Goal: Task Accomplishment & Management: Manage account settings

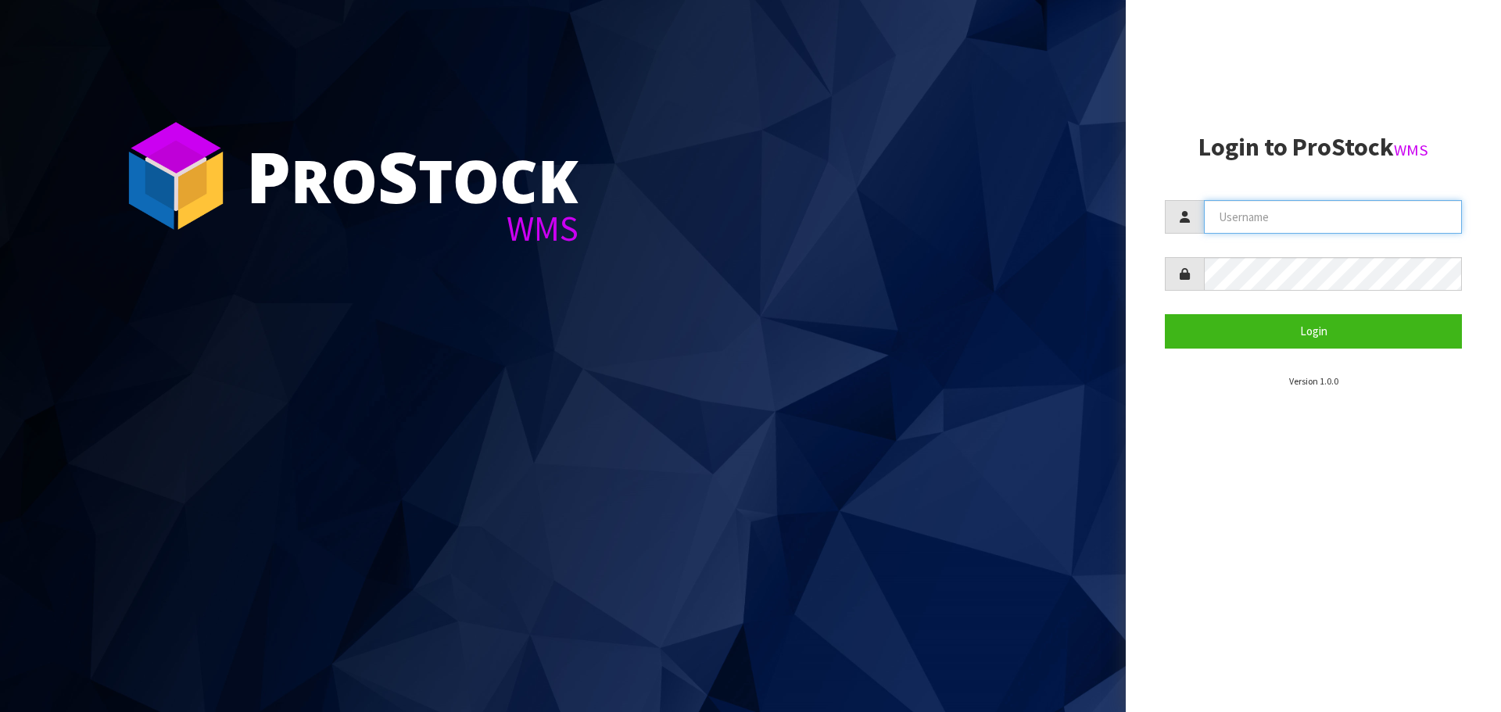
click at [1258, 229] on input "text" at bounding box center [1333, 217] width 258 height 34
click at [0, 711] on com-1password-button at bounding box center [0, 712] width 0 height 0
click at [1276, 224] on input "text" at bounding box center [1333, 217] width 258 height 34
click at [1261, 214] on input "text" at bounding box center [1333, 217] width 258 height 34
type input "[EMAIL_ADDRESS][DOMAIN_NAME]"
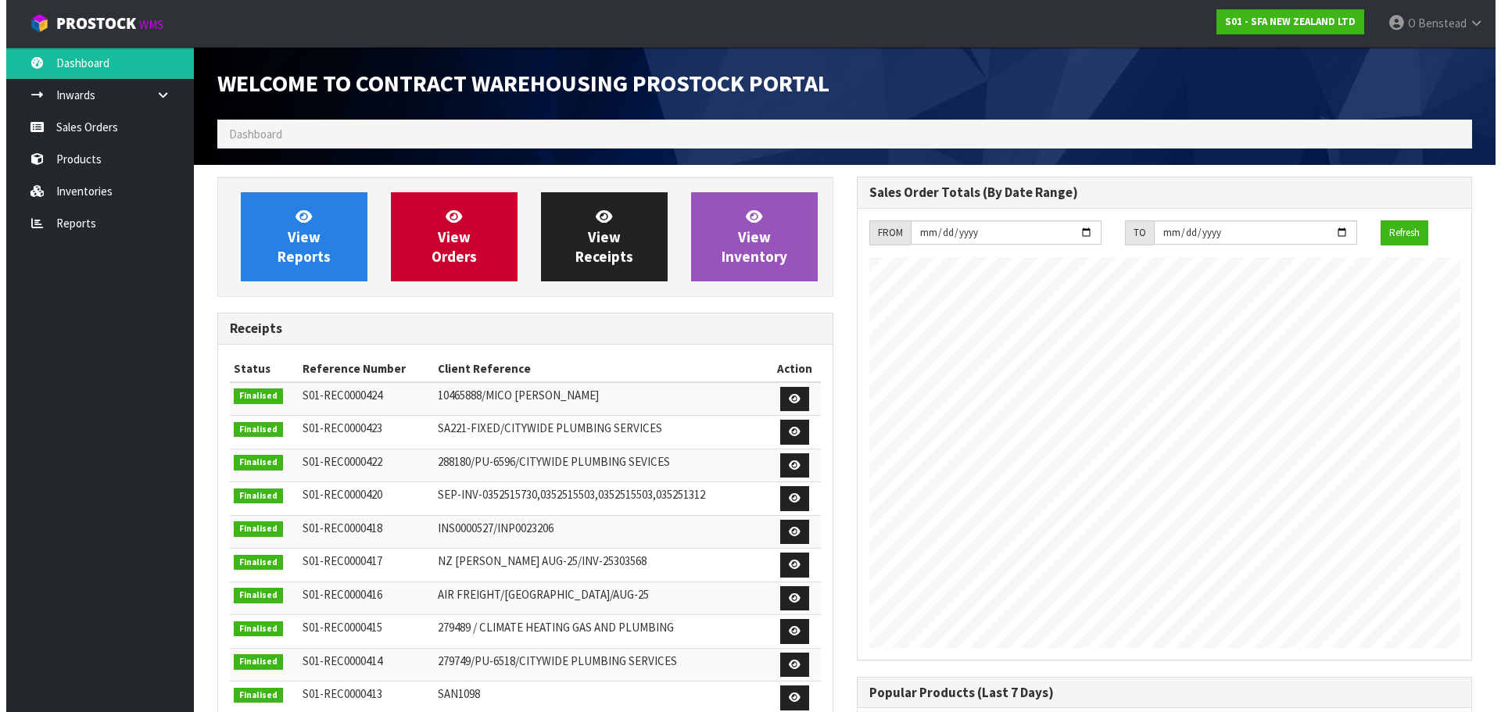
scroll to position [867, 639]
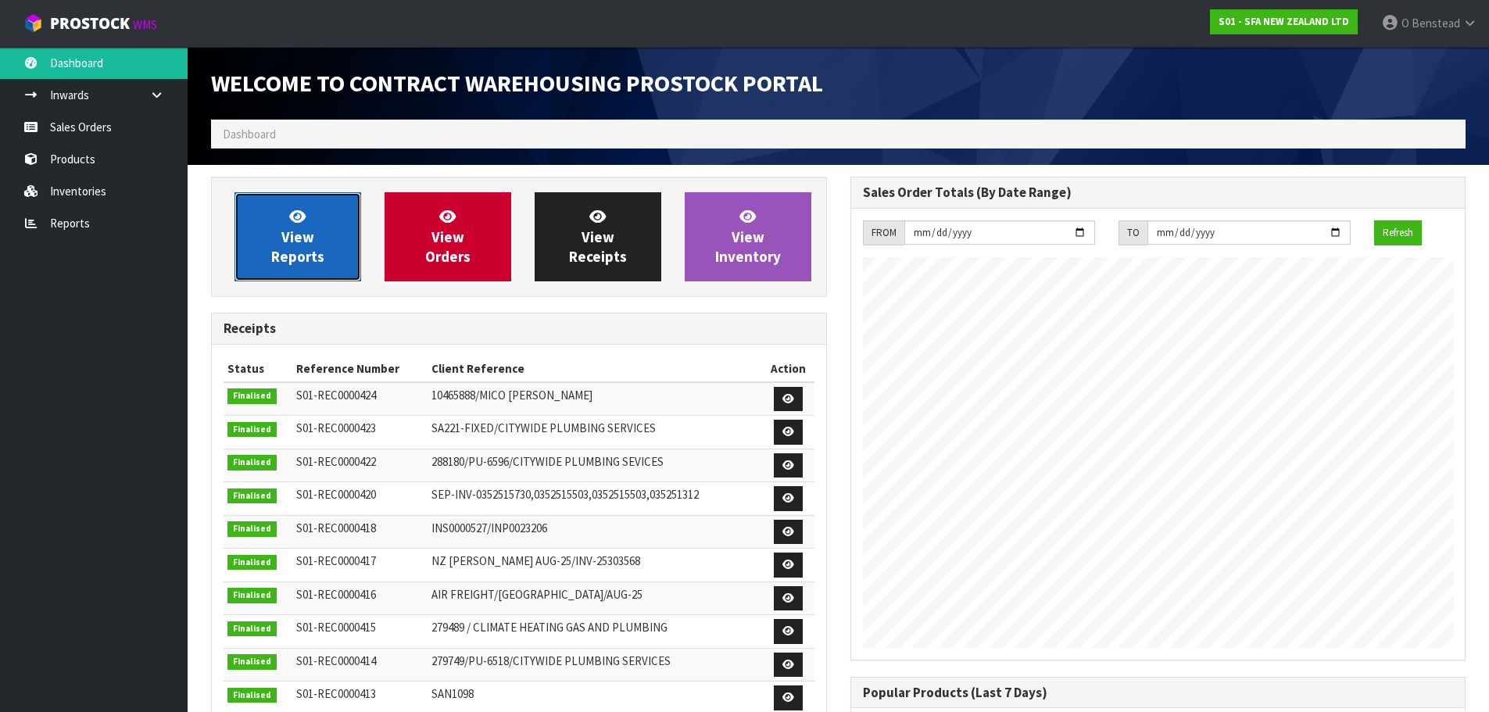
click at [332, 232] on link "View Reports" at bounding box center [297, 236] width 127 height 89
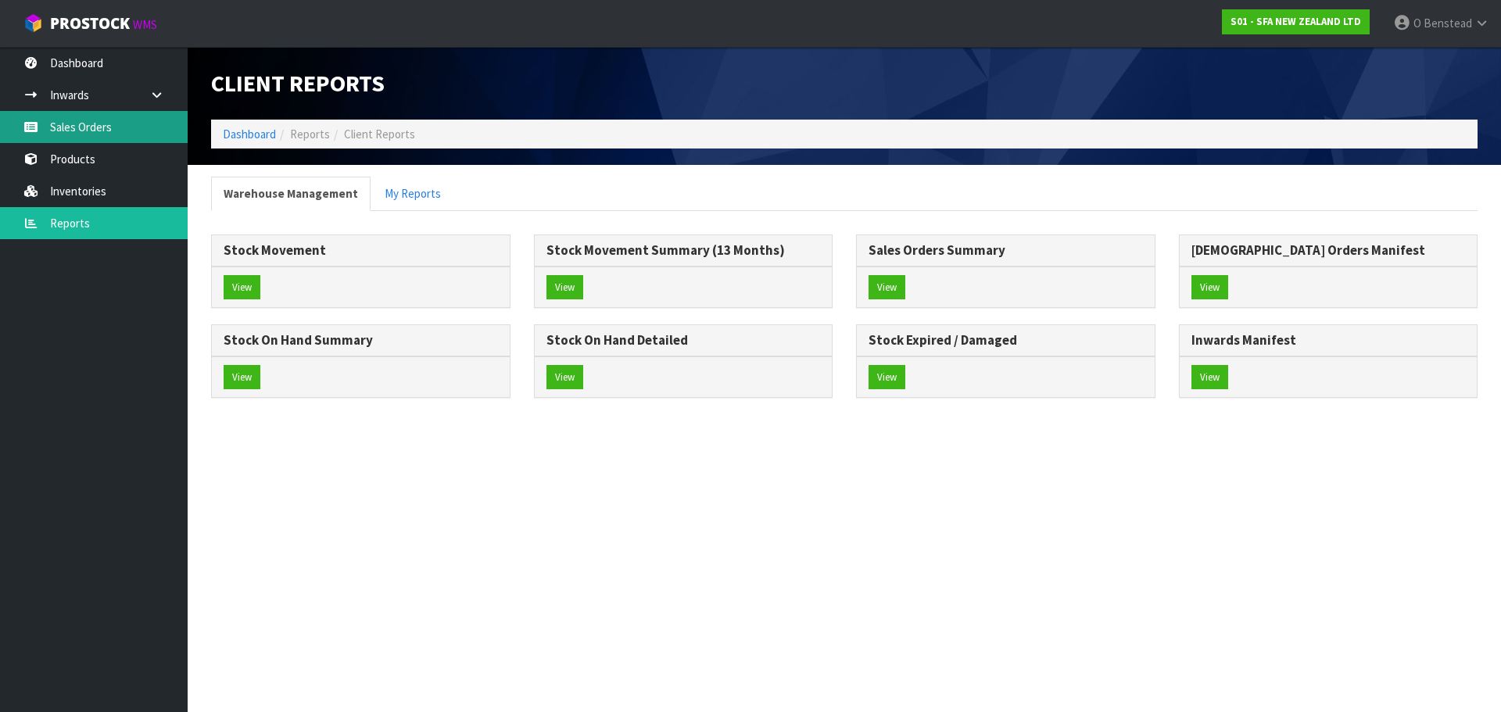
click at [122, 126] on link "Sales Orders" at bounding box center [94, 127] width 188 height 32
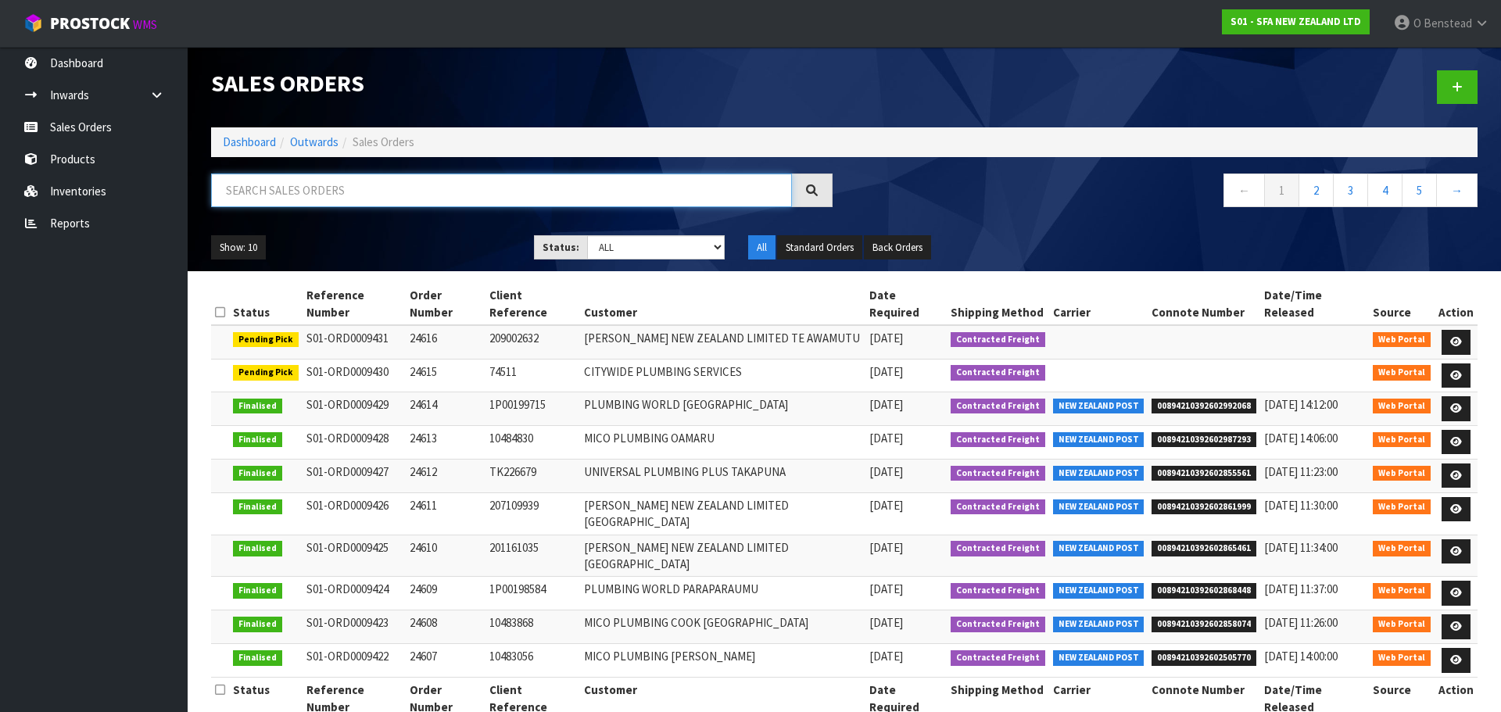
click at [414, 201] on input "text" at bounding box center [501, 191] width 581 height 34
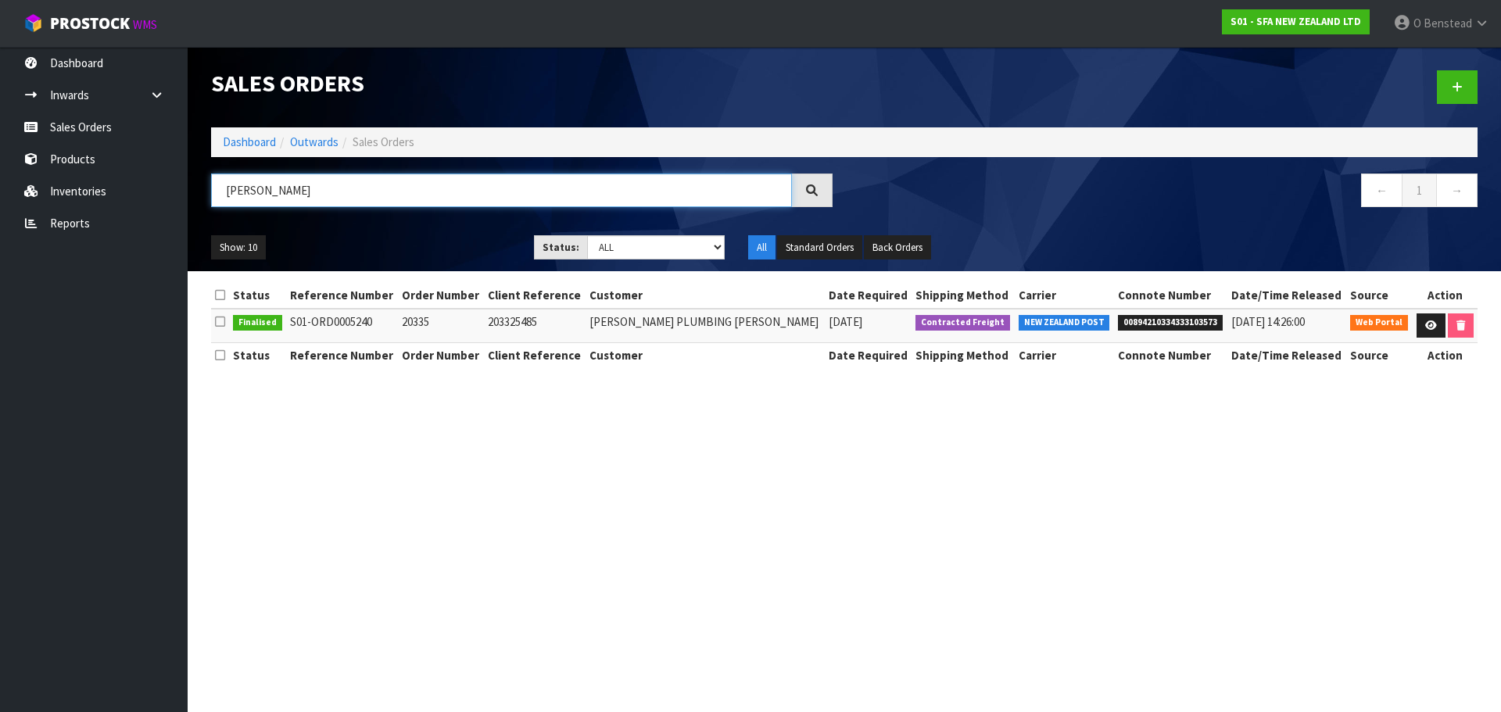
click at [375, 191] on input "[PERSON_NAME]" at bounding box center [501, 191] width 581 height 34
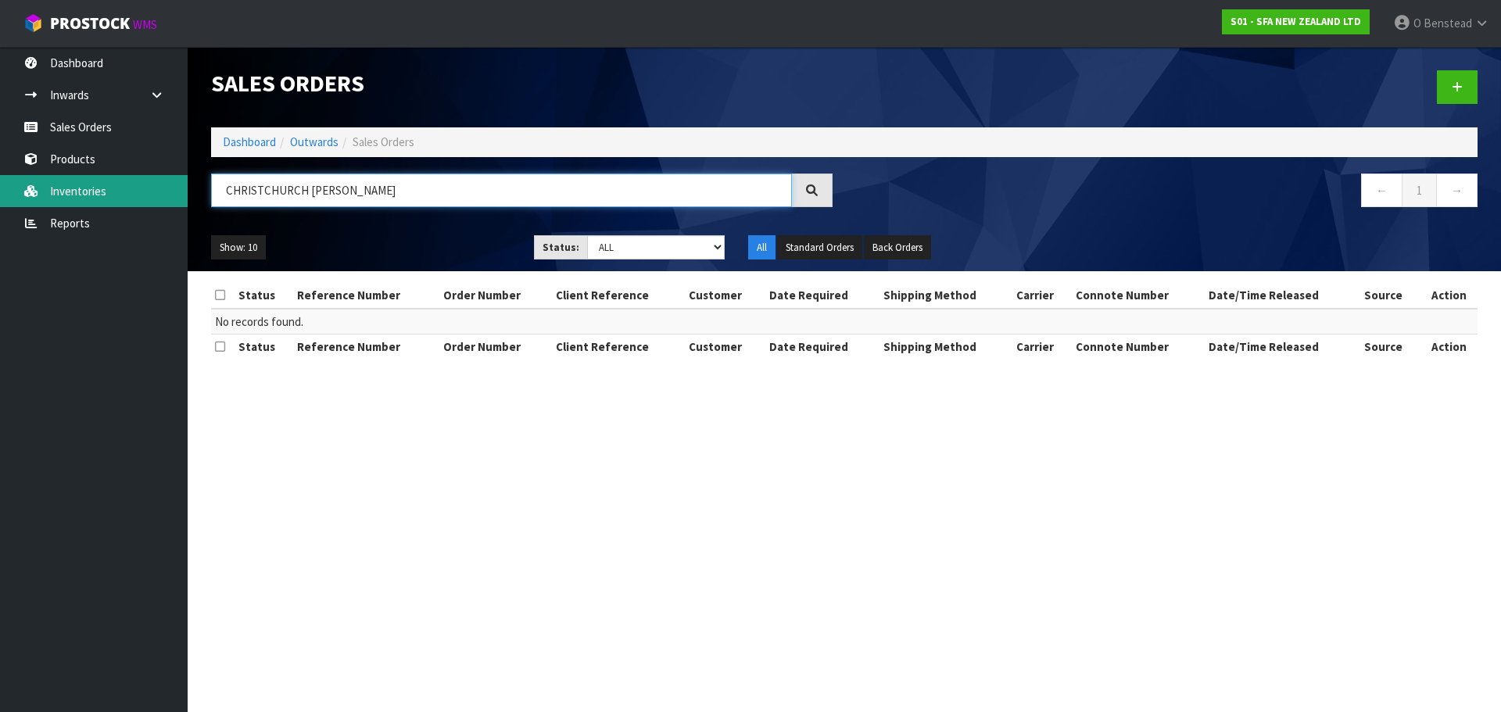
drag, startPoint x: 404, startPoint y: 181, endPoint x: 135, endPoint y: 179, distance: 268.9
click at [135, 179] on body "Toggle navigation ProStock WMS S01 - SFA NEW ZEALAND LTD O [GEOGRAPHIC_DATA] Lo…" at bounding box center [750, 356] width 1501 height 712
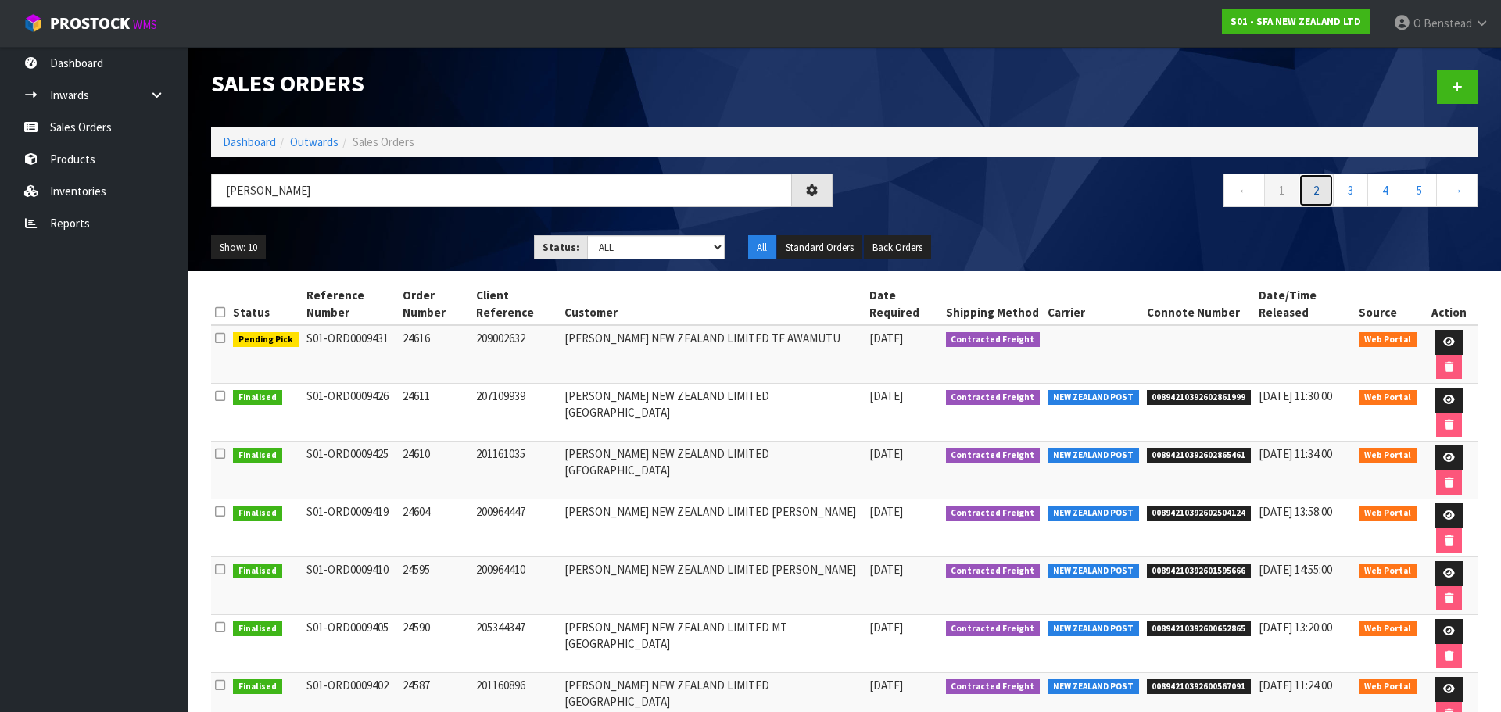
click at [1313, 194] on link "2" at bounding box center [1315, 191] width 35 height 34
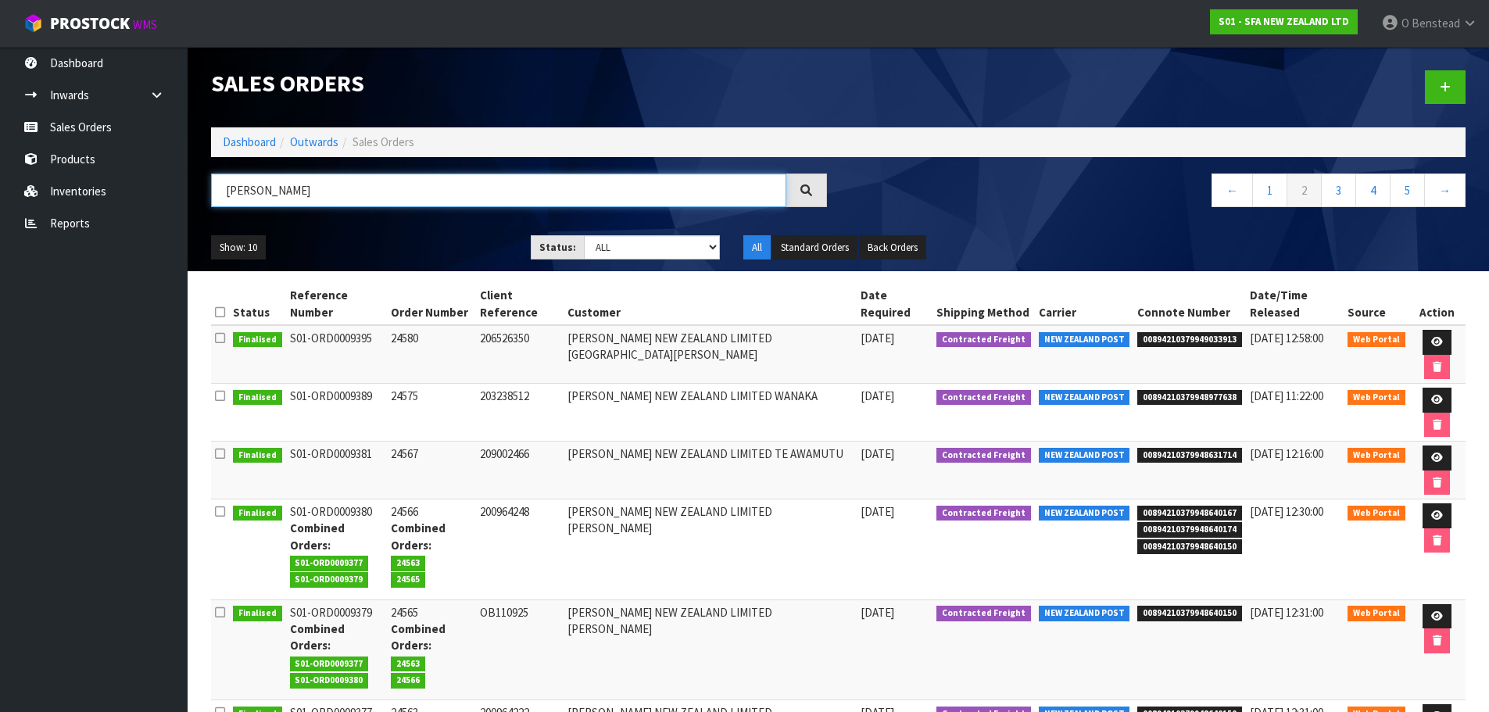
click at [427, 185] on input "[PERSON_NAME]" at bounding box center [498, 191] width 575 height 34
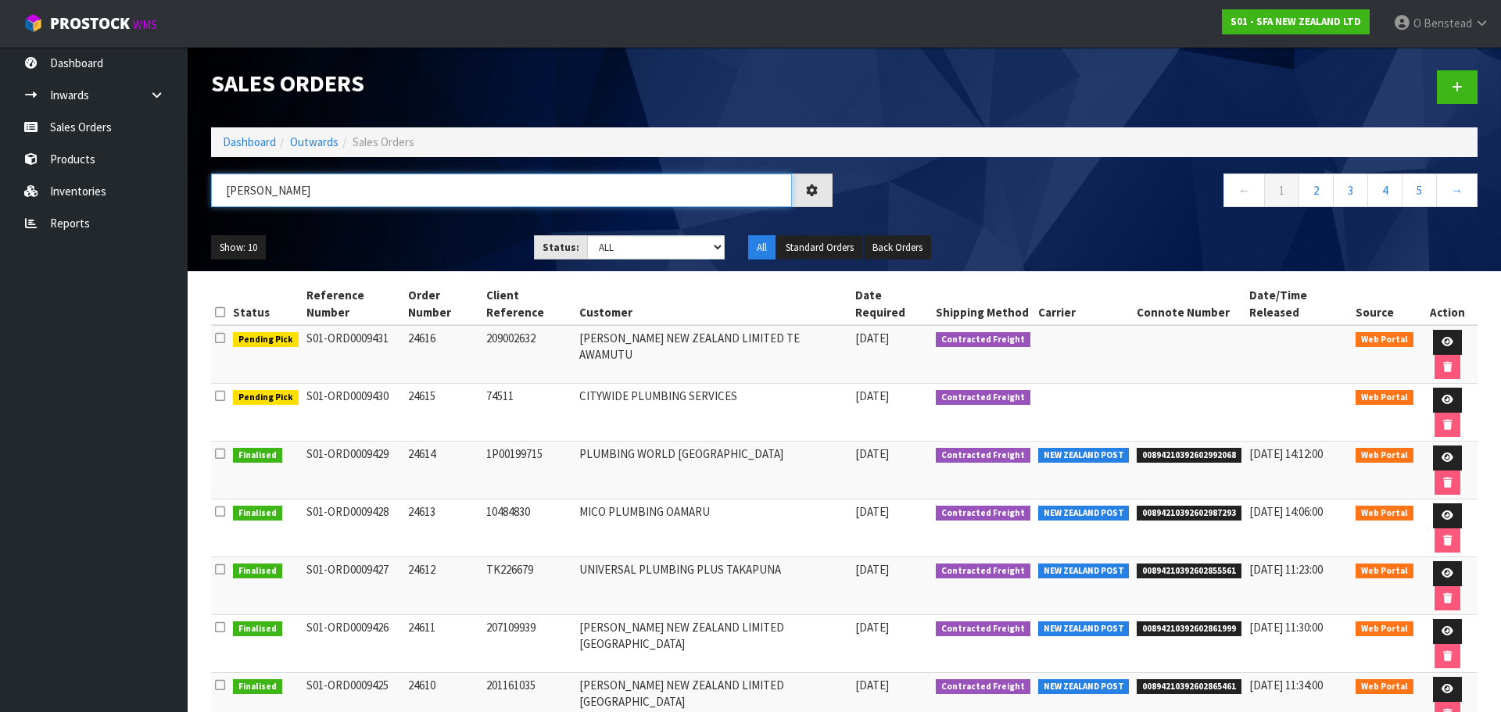
type input "[PERSON_NAME]"
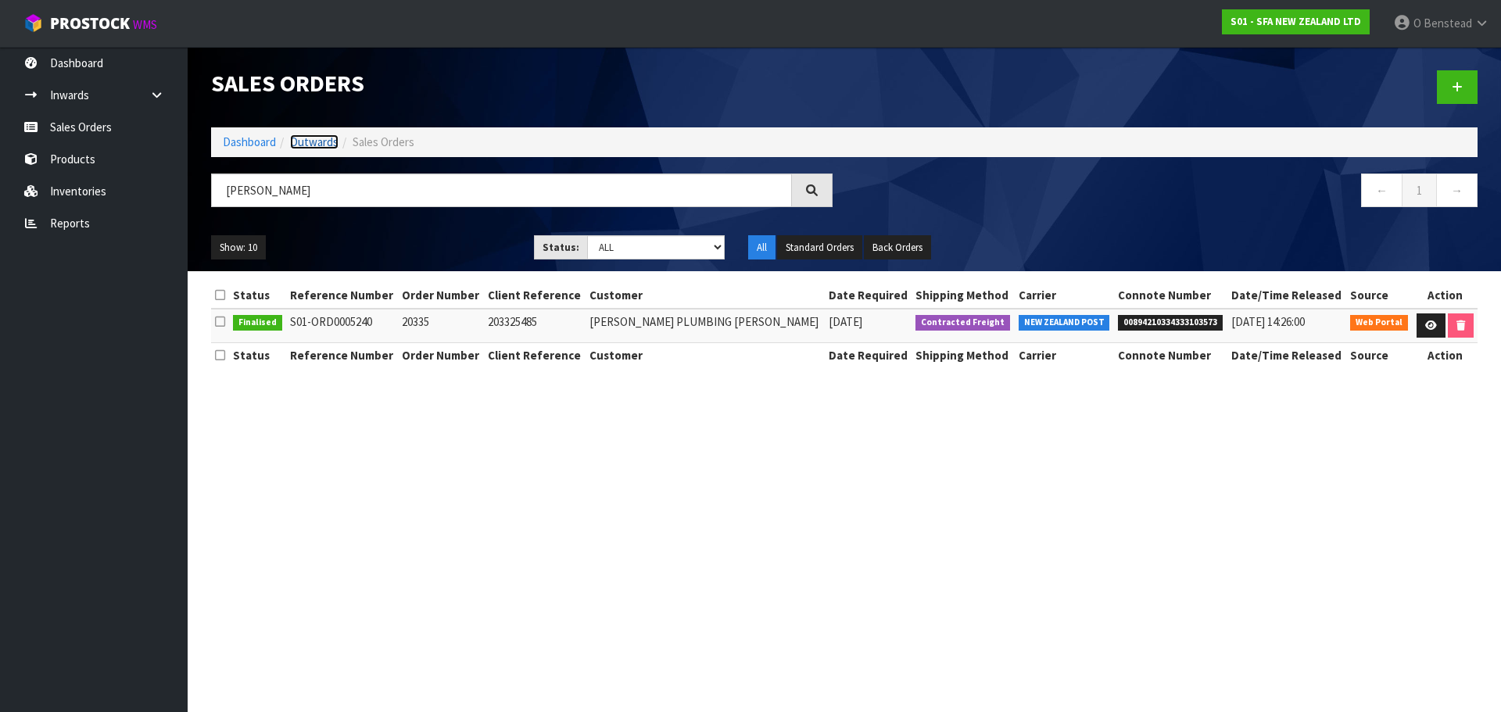
click at [320, 136] on link "Outwards" at bounding box center [314, 141] width 48 height 15
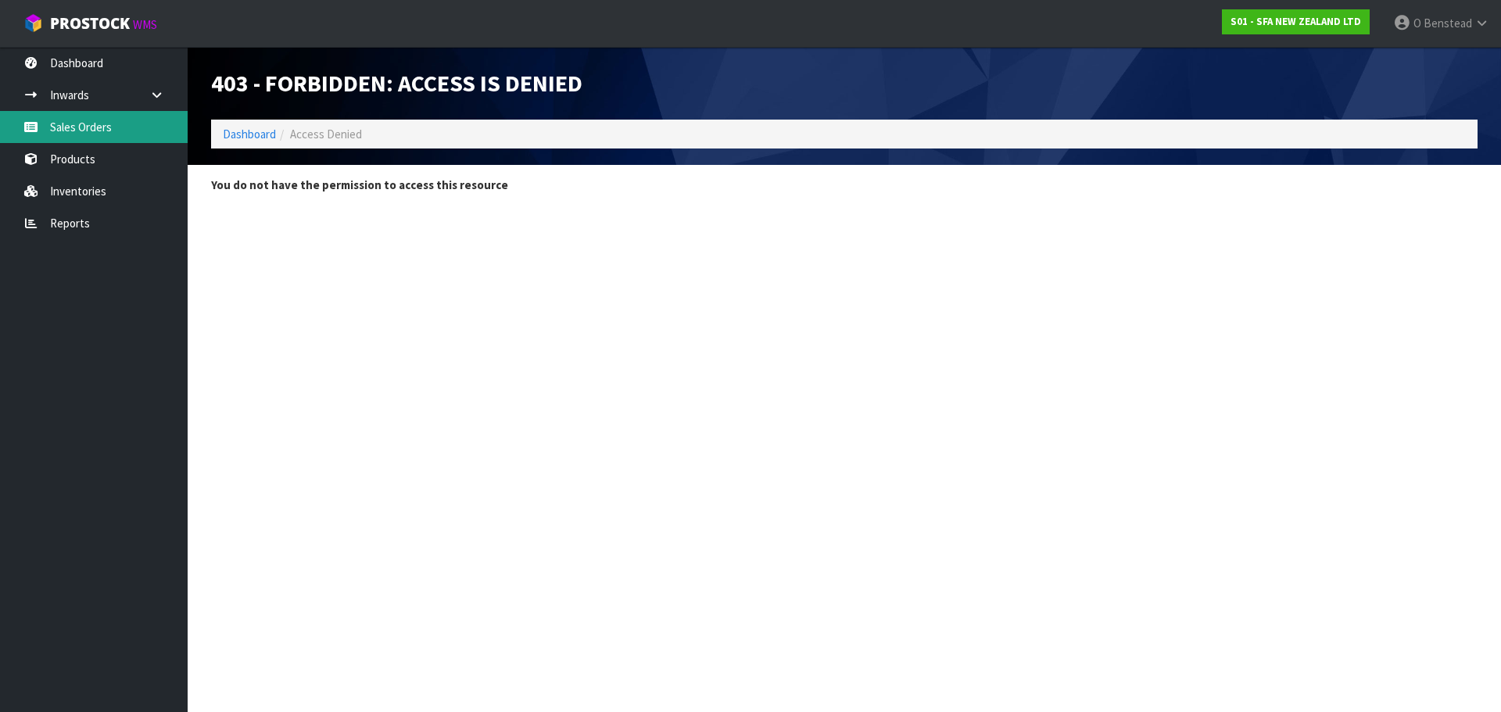
click at [99, 128] on link "Sales Orders" at bounding box center [94, 127] width 188 height 32
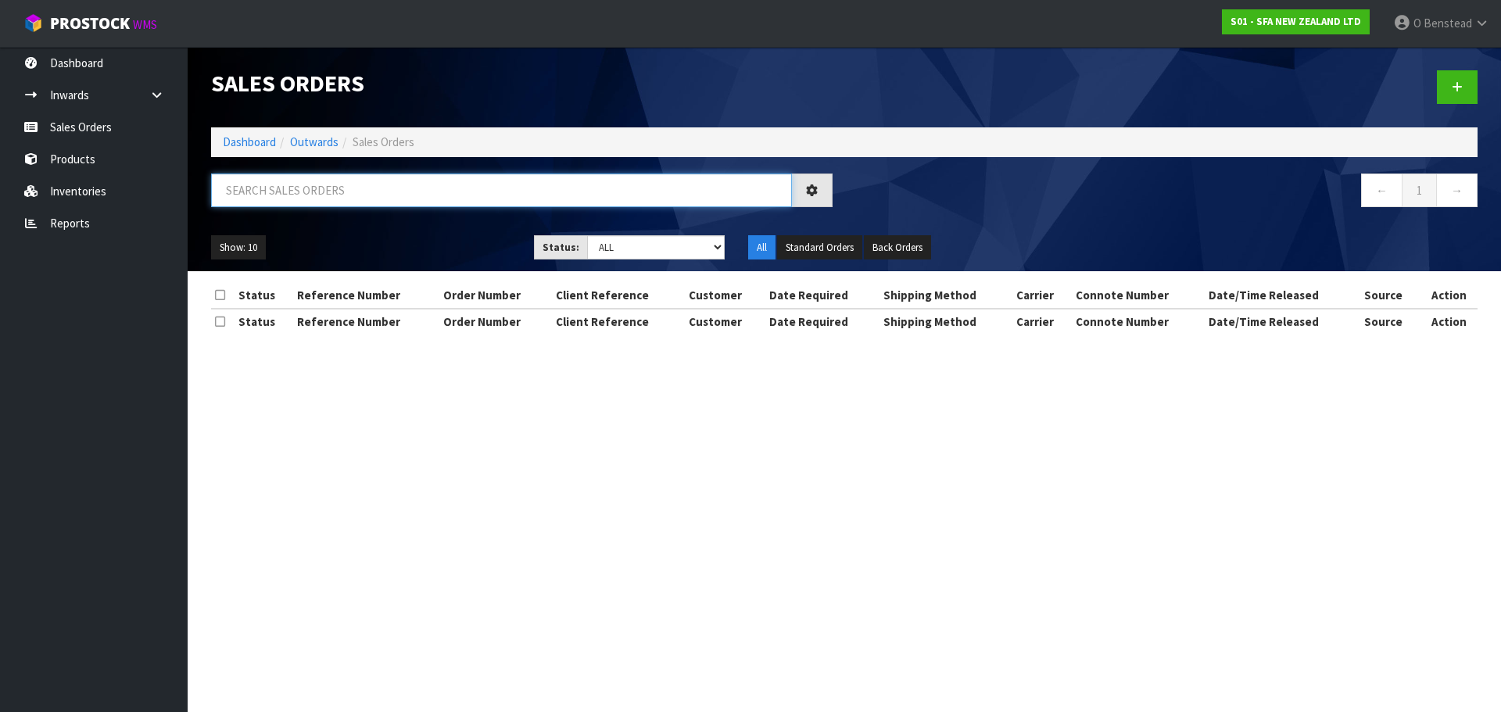
click at [337, 198] on input "text" at bounding box center [501, 191] width 581 height 34
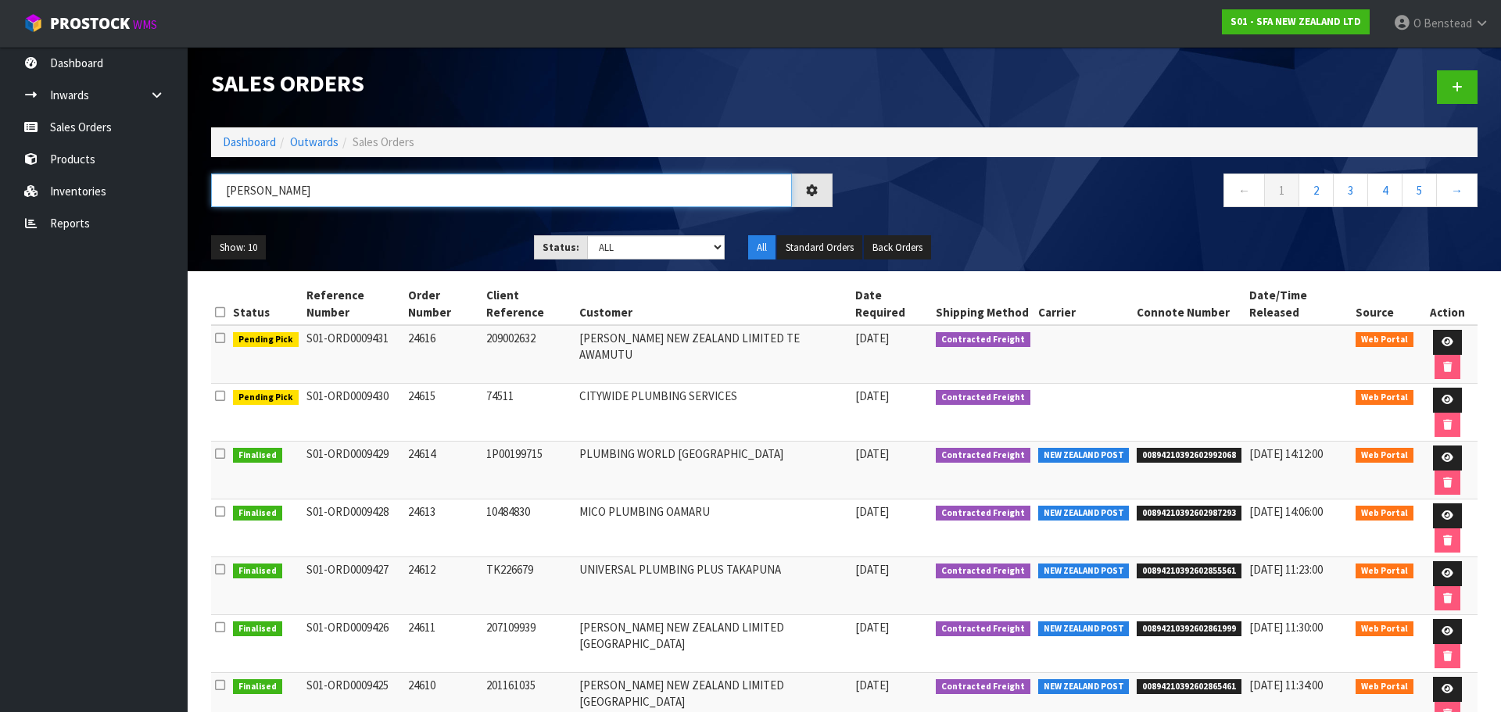
type input "[PERSON_NAME]"
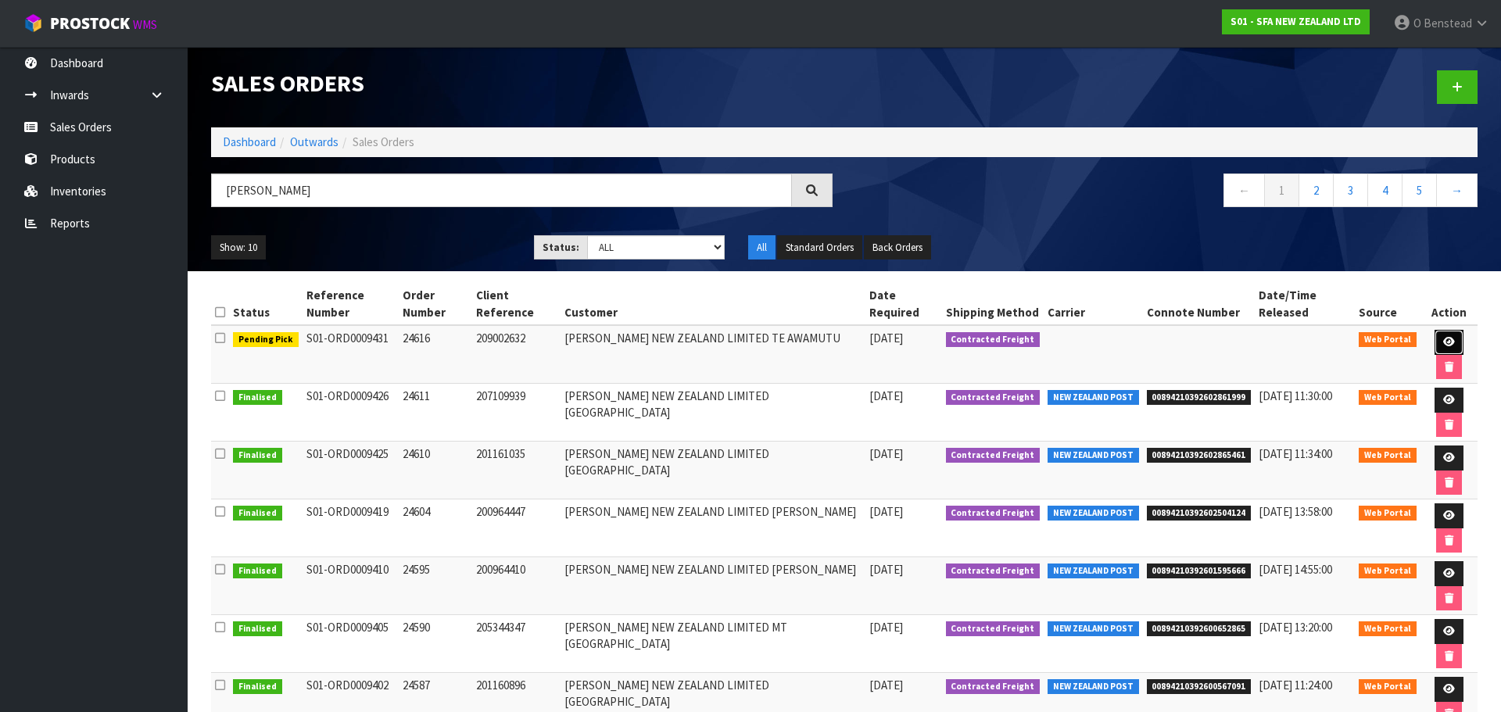
click at [1443, 337] on icon at bounding box center [1449, 342] width 12 height 10
